Goal: Transaction & Acquisition: Book appointment/travel/reservation

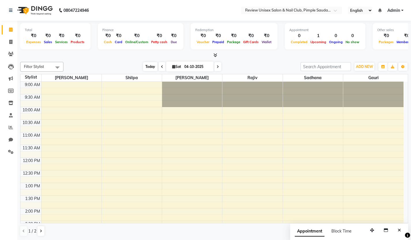
click at [152, 65] on span "Today" at bounding box center [150, 66] width 14 height 9
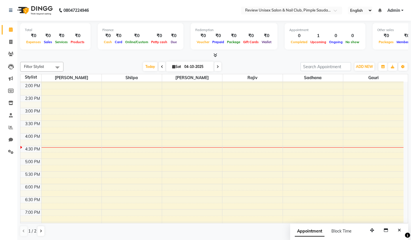
scroll to position [63, 0]
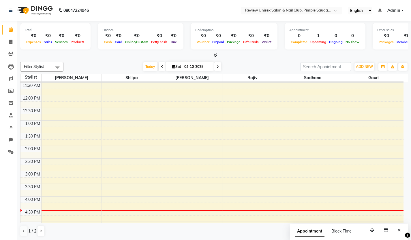
click at [57, 148] on div "9:00 AM 9:30 AM 10:00 AM 10:30 AM 11:00 AM 11:30 AM 12:00 PM 12:30 PM 1:00 PM 1…" at bounding box center [211, 183] width 383 height 329
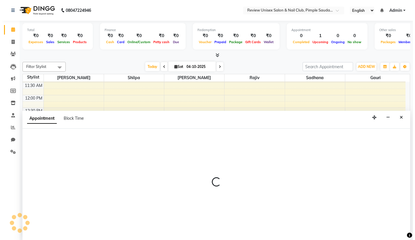
scroll to position [0, 0]
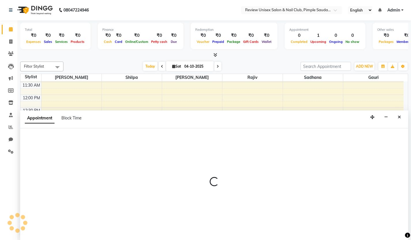
select select "12487"
select select "tentative"
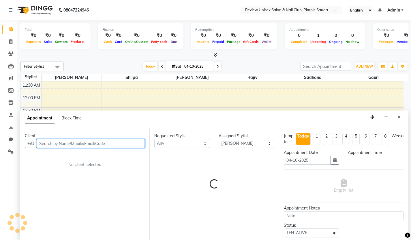
select select "840"
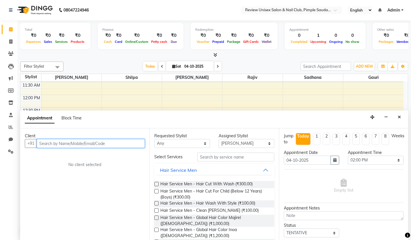
click at [63, 145] on input "text" at bounding box center [91, 143] width 108 height 9
type input "7354795029"
click at [131, 145] on span "Add Client" at bounding box center [132, 143] width 19 height 5
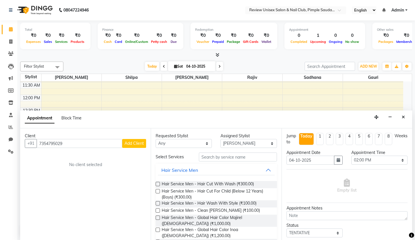
select select "22"
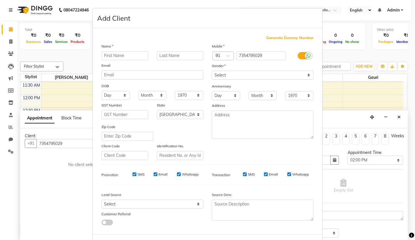
click at [109, 54] on input "text" at bounding box center [124, 55] width 47 height 9
type input "Prachi"
click at [241, 75] on select "Select [DEMOGRAPHIC_DATA] [DEMOGRAPHIC_DATA] Other Prefer Not To Say" at bounding box center [263, 75] width 102 height 9
select select "[DEMOGRAPHIC_DATA]"
click at [212, 71] on select "Select [DEMOGRAPHIC_DATA] [DEMOGRAPHIC_DATA] Other Prefer Not To Say" at bounding box center [263, 75] width 102 height 9
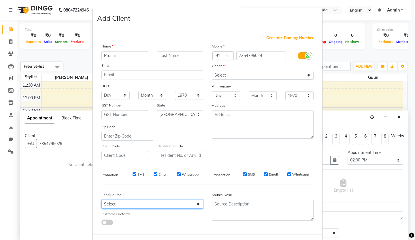
click at [135, 205] on select "Select Walk-in Referral Internet Friend Word of Mouth Advertisement Facebook Ju…" at bounding box center [152, 204] width 102 height 9
select select "24004"
click at [101, 200] on select "Select Walk-in Referral Internet Friend Word of Mouth Advertisement Facebook Ju…" at bounding box center [152, 204] width 102 height 9
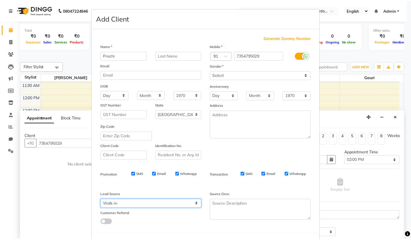
scroll to position [26, 0]
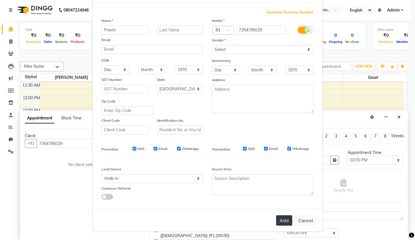
click at [281, 220] on button "Add" at bounding box center [284, 221] width 16 height 10
select select
select select "null"
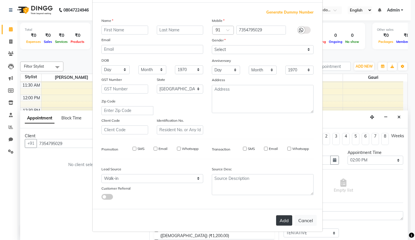
select select
checkbox input "false"
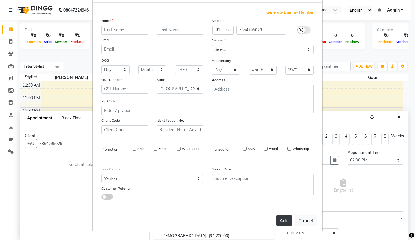
checkbox input "false"
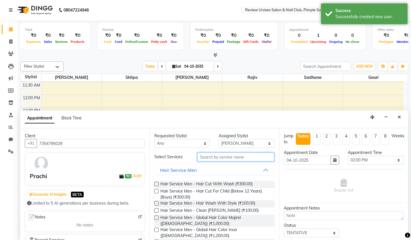
click at [202, 156] on input "text" at bounding box center [235, 157] width 77 height 9
type input "1"
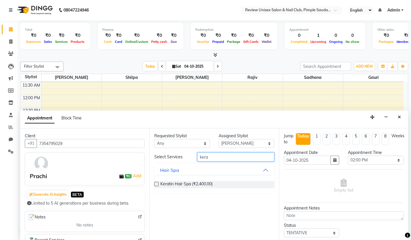
type input "kera"
click at [156, 182] on label at bounding box center [156, 184] width 4 height 4
click at [156, 183] on input "checkbox" at bounding box center [156, 185] width 4 height 4
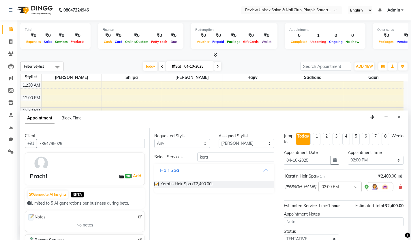
checkbox input "false"
click at [227, 157] on input "kera" at bounding box center [235, 157] width 77 height 9
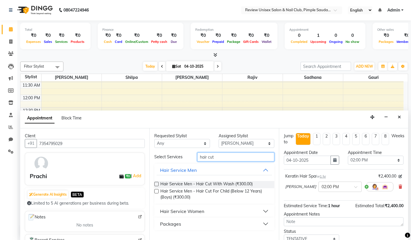
type input "hair cut"
click at [166, 209] on div "Hair Service Women" at bounding box center [182, 211] width 44 height 7
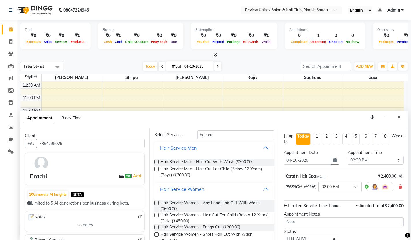
scroll to position [29, 0]
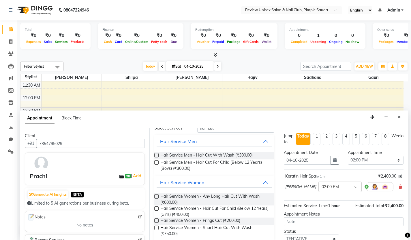
click at [157, 207] on label at bounding box center [156, 209] width 4 height 4
click at [157, 207] on input "checkbox" at bounding box center [156, 209] width 4 height 4
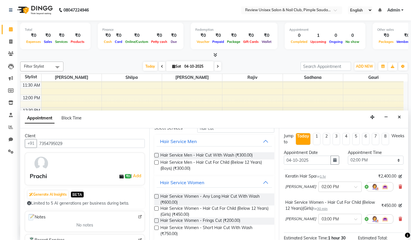
click at [157, 209] on label at bounding box center [156, 209] width 4 height 4
click at [157, 209] on input "checkbox" at bounding box center [156, 209] width 4 height 4
checkbox input "false"
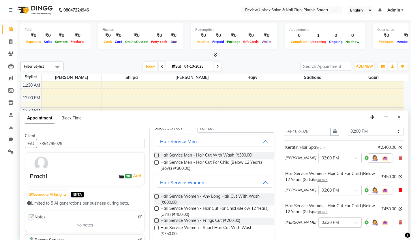
click at [398, 191] on icon at bounding box center [399, 190] width 3 height 4
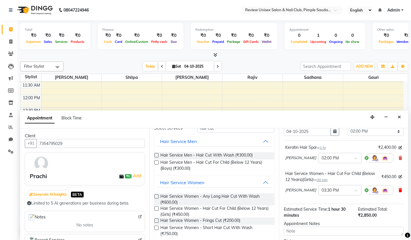
click at [398, 191] on icon at bounding box center [399, 190] width 3 height 4
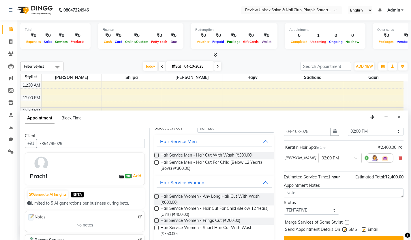
scroll to position [0, 0]
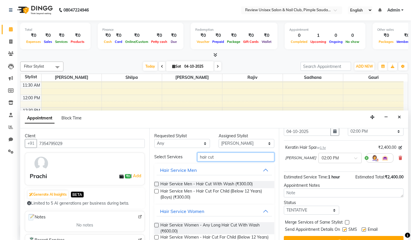
click at [222, 154] on input "hair cut" at bounding box center [235, 157] width 77 height 9
click at [223, 156] on input "hair cut" at bounding box center [235, 157] width 77 height 9
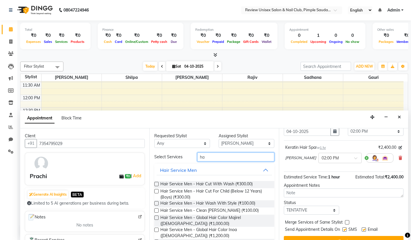
type input "h"
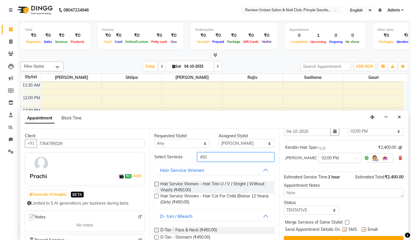
type input "450"
click at [156, 184] on label at bounding box center [156, 184] width 4 height 4
click at [156, 184] on input "checkbox" at bounding box center [156, 185] width 4 height 4
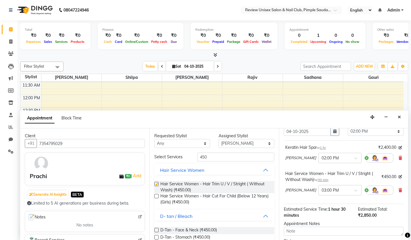
click at [156, 184] on label at bounding box center [156, 184] width 4 height 4
click at [156, 184] on input "checkbox" at bounding box center [156, 185] width 4 height 4
checkbox input "false"
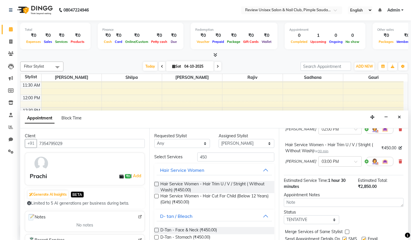
scroll to position [80, 0]
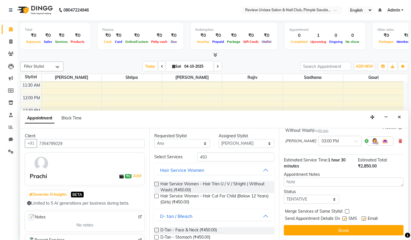
click at [344, 218] on label at bounding box center [344, 219] width 4 height 4
click at [344, 218] on input "checkbox" at bounding box center [344, 220] width 4 height 4
checkbox input "false"
click at [364, 218] on label at bounding box center [363, 219] width 4 height 4
click at [364, 218] on input "checkbox" at bounding box center [363, 220] width 4 height 4
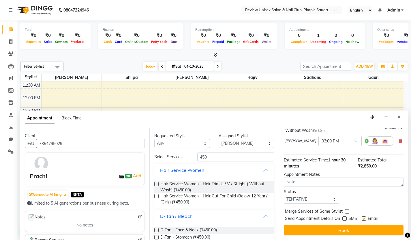
checkbox input "false"
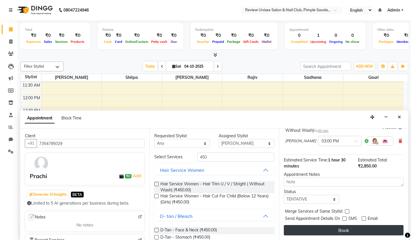
click at [362, 226] on button "Book" at bounding box center [344, 230] width 120 height 10
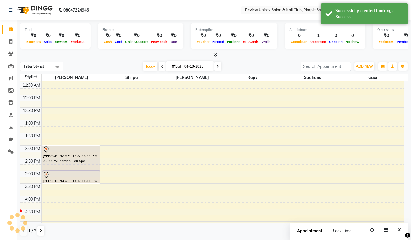
scroll to position [0, 0]
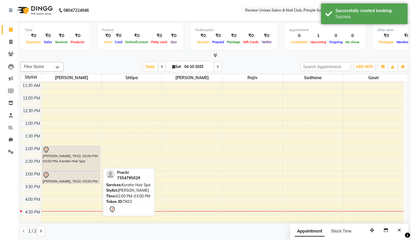
click at [68, 164] on div "[PERSON_NAME], TK02, 02:00 PM-03:00 PM, Keratin Hair Spa" at bounding box center [70, 158] width 57 height 24
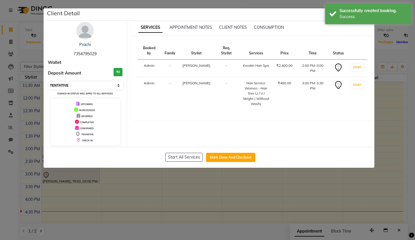
drag, startPoint x: 76, startPoint y: 84, endPoint x: 77, endPoint y: 88, distance: 4.7
click at [76, 84] on select "Select IN SERVICE CONFIRMED TENTATIVE CHECK IN MARK DONE DROPPED UPCOMING" at bounding box center [85, 86] width 75 height 8
click at [48, 82] on select "Select IN SERVICE CONFIRMED TENTATIVE CHECK IN MARK DONE DROPPED UPCOMING" at bounding box center [85, 86] width 75 height 8
select select "select"
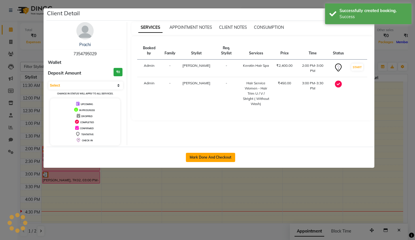
click at [221, 157] on button "Mark Done And Checkout" at bounding box center [210, 157] width 49 height 9
select select "766"
select select "service"
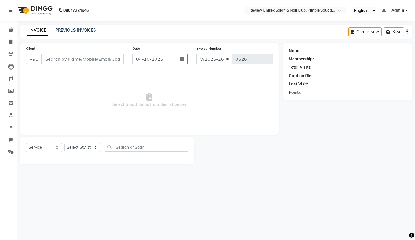
type input "7354795029"
select select "12487"
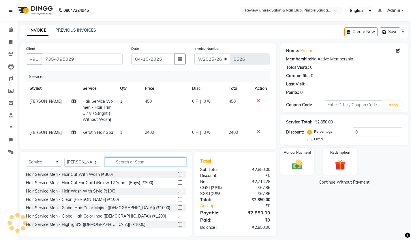
click at [142, 167] on input "text" at bounding box center [146, 162] width 82 height 9
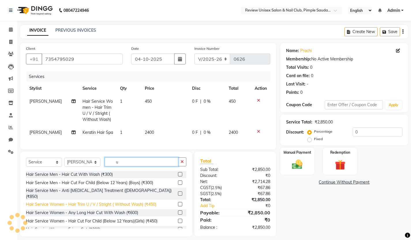
type input "u"
click at [85, 204] on div "Hair Service Women - Hair Trim U / V / Stright ( Without Wash) (₹450)" at bounding box center [91, 205] width 130 height 6
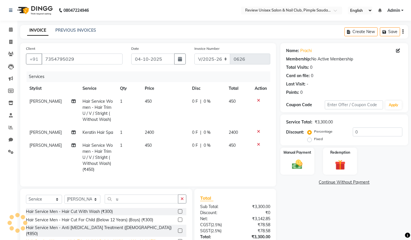
checkbox input "false"
click at [152, 132] on span "2400" at bounding box center [149, 132] width 9 height 5
select select "12487"
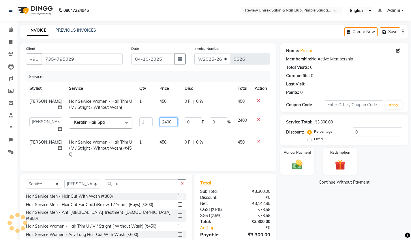
click at [159, 124] on input "2400" at bounding box center [168, 122] width 18 height 9
click at [160, 142] on td "450" at bounding box center [168, 148] width 25 height 25
select select "12487"
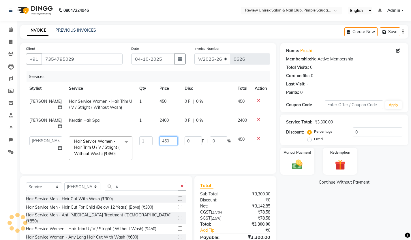
click at [160, 142] on input "450" at bounding box center [168, 141] width 18 height 9
type input "0"
click at [173, 160] on td "0" at bounding box center [168, 148] width 25 height 31
select select "12487"
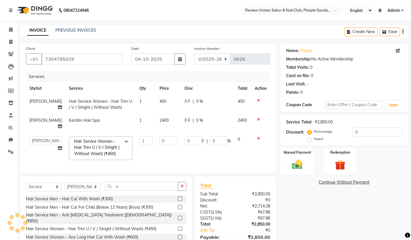
click at [159, 120] on span "2400" at bounding box center [163, 120] width 9 height 5
select select "12487"
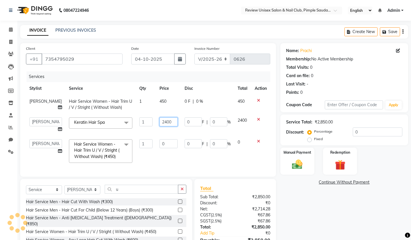
click at [159, 120] on input "2400" at bounding box center [168, 122] width 18 height 9
type input "1800"
click at [169, 131] on td "1800" at bounding box center [168, 125] width 25 height 22
select select "12487"
click at [297, 170] on img at bounding box center [297, 164] width 18 height 12
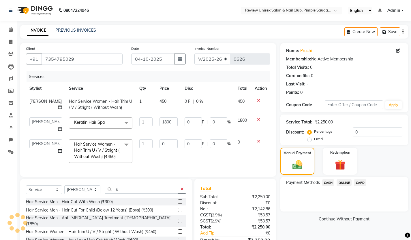
click at [341, 184] on span "ONLINE" at bounding box center [343, 183] width 15 height 7
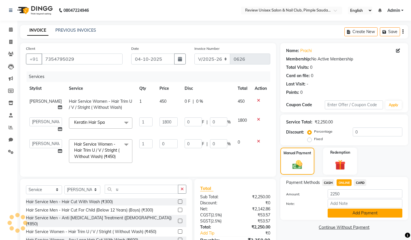
click at [341, 210] on button "Add Payment" at bounding box center [364, 213] width 75 height 9
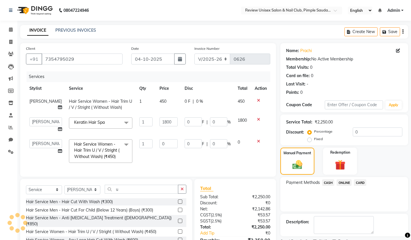
scroll to position [49, 0]
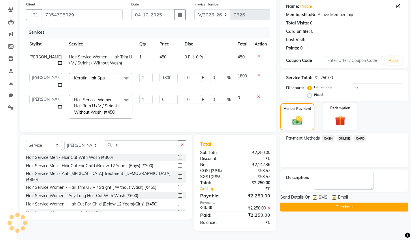
click at [314, 196] on label at bounding box center [314, 198] width 4 height 4
click at [314, 196] on input "checkbox" at bounding box center [314, 198] width 4 height 4
checkbox input "false"
click at [336, 194] on div "Email" at bounding box center [342, 197] width 20 height 7
click at [334, 196] on label at bounding box center [334, 198] width 4 height 4
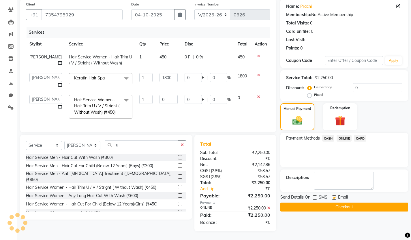
click at [334, 196] on input "checkbox" at bounding box center [334, 198] width 4 height 4
checkbox input "false"
click at [337, 203] on button "Checkout" at bounding box center [344, 207] width 128 height 9
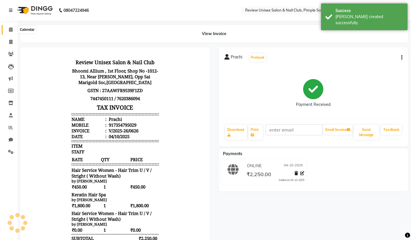
click at [9, 30] on icon at bounding box center [11, 29] width 4 height 4
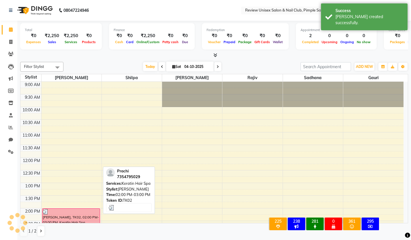
scroll to position [29, 0]
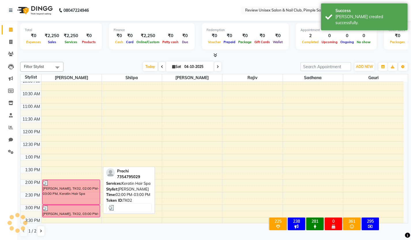
click at [75, 193] on div "[PERSON_NAME], TK02, 02:00 PM-03:00 PM, Keratin Hair Spa" at bounding box center [70, 192] width 57 height 24
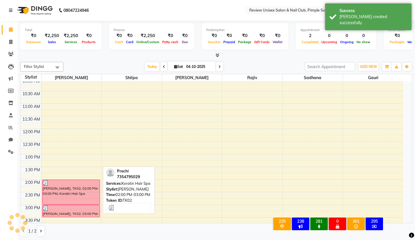
select select "3"
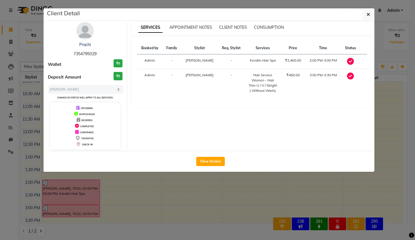
click at [244, 205] on ngb-modal-window "Client Detail [PERSON_NAME] 7354795029 Wallet ₹0 Deposit Amount ₹0 Select MARK …" at bounding box center [207, 120] width 415 height 240
